Goal: Transaction & Acquisition: Subscribe to service/newsletter

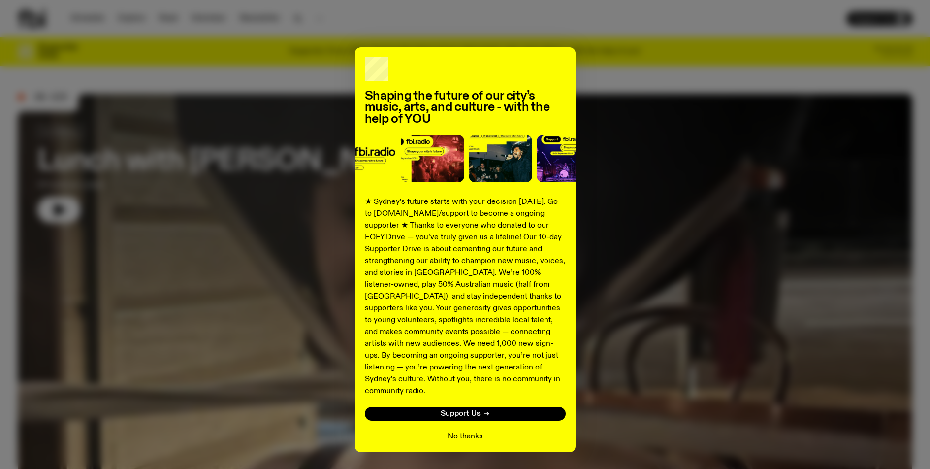
click at [471, 430] on button "No thanks" at bounding box center [464, 436] width 35 height 12
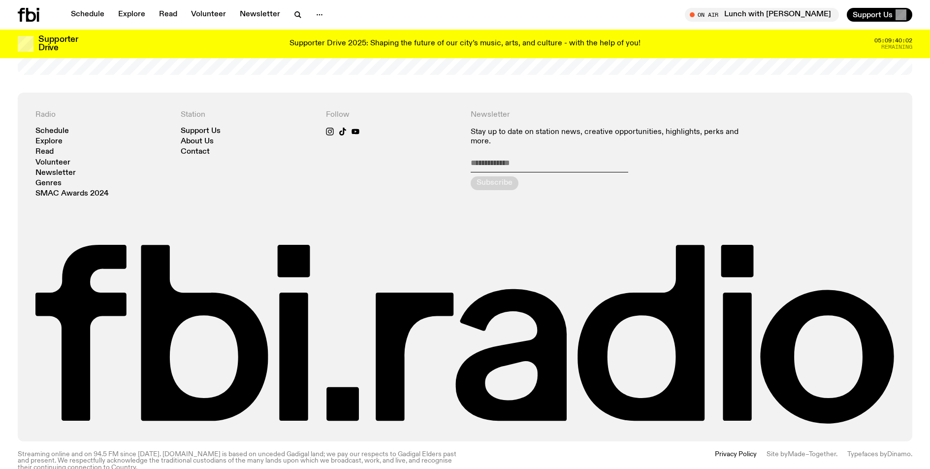
scroll to position [2371, 0]
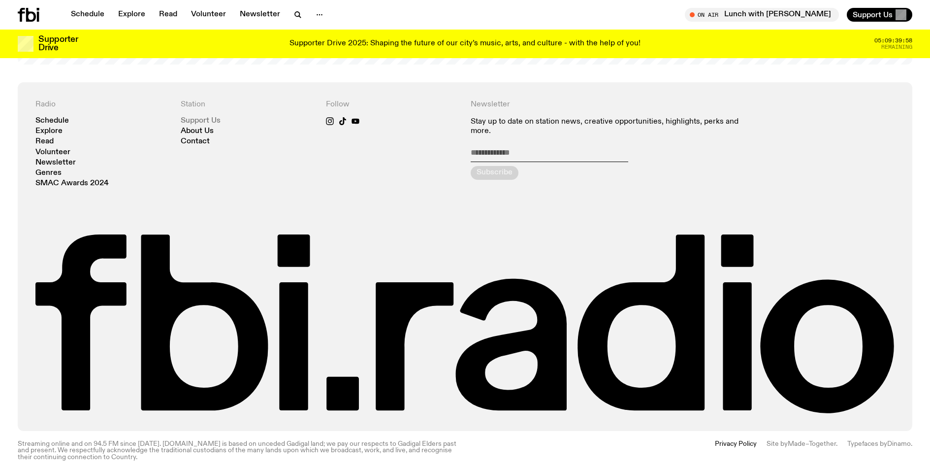
click at [200, 117] on link "Support Us" at bounding box center [201, 120] width 40 height 7
